Goal: Information Seeking & Learning: Learn about a topic

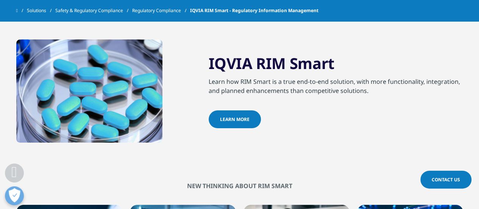
click at [245, 117] on link "learn more" at bounding box center [235, 119] width 52 height 18
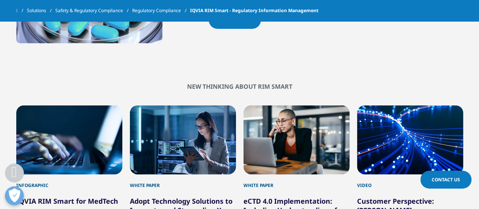
scroll to position [845, 0]
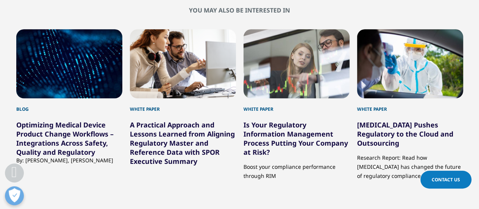
scroll to position [433, 0]
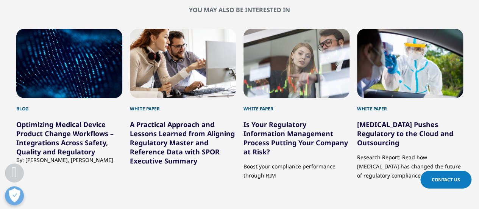
click at [337, 188] on div "Blog Optimizing Medical Device Product Change Workflows – Integrations Across S…" at bounding box center [239, 121] width 447 height 215
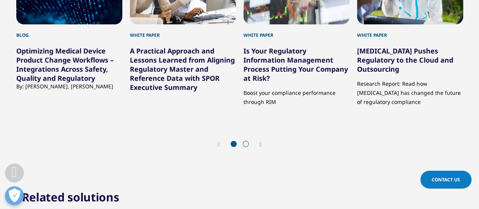
scroll to position [538, 0]
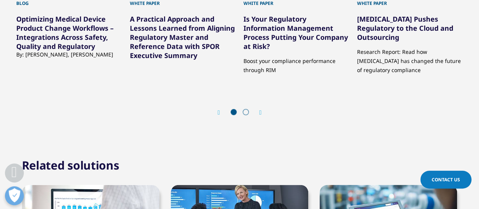
click at [260, 115] on icon "Next slide" at bounding box center [260, 112] width 2 height 6
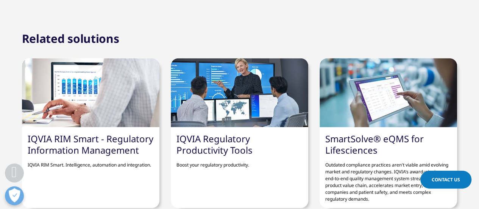
scroll to position [664, 0]
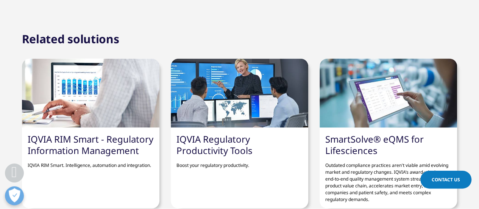
click at [89, 146] on link "IQVIA RIM Smart - Regulatory Information Management" at bounding box center [91, 144] width 126 height 24
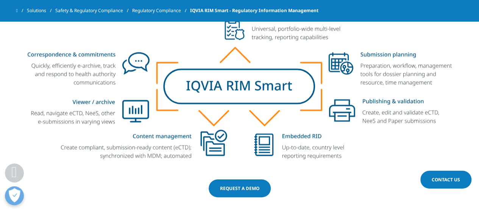
scroll to position [548, 0]
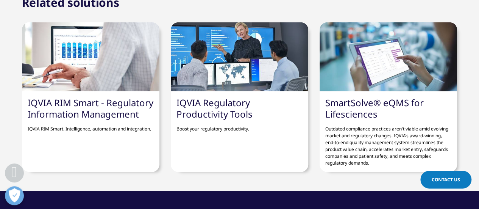
scroll to position [70, 447]
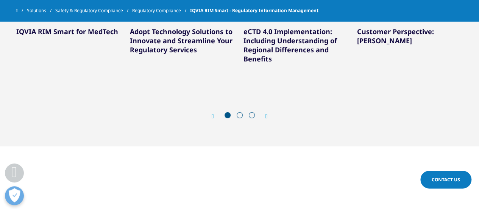
scroll to position [1023, 0]
